Goal: Task Accomplishment & Management: Use online tool/utility

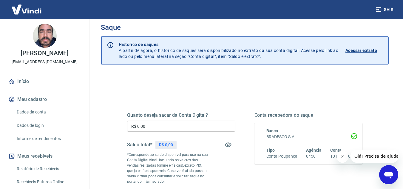
scroll to position [30, 0]
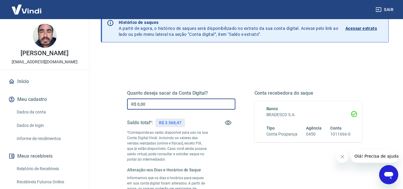
click at [179, 101] on input "R$ 0,00" at bounding box center [181, 103] width 108 height 11
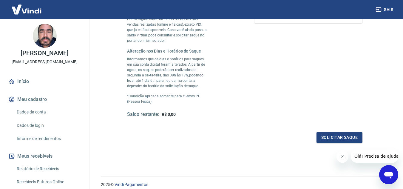
scroll to position [149, 0]
type input "R$ 3.568,47"
click at [338, 136] on button "Solicitar saque" at bounding box center [339, 136] width 46 height 11
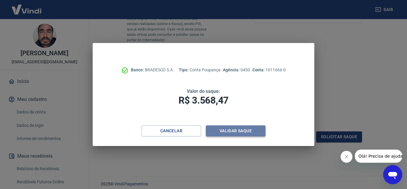
click at [242, 127] on button "Validar saque" at bounding box center [236, 130] width 60 height 11
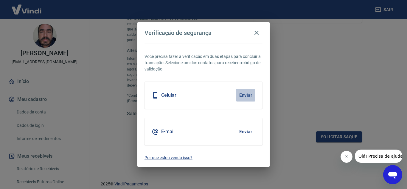
click at [244, 93] on button "Enviar" at bounding box center [245, 95] width 19 height 13
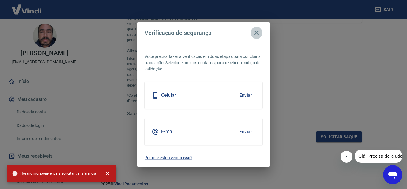
click at [256, 31] on icon "button" at bounding box center [256, 32] width 7 height 7
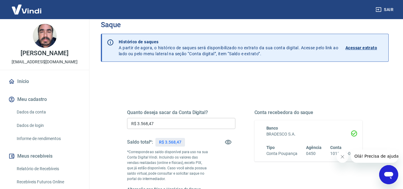
scroll to position [0, 0]
